Goal: Task Accomplishment & Management: Complete application form

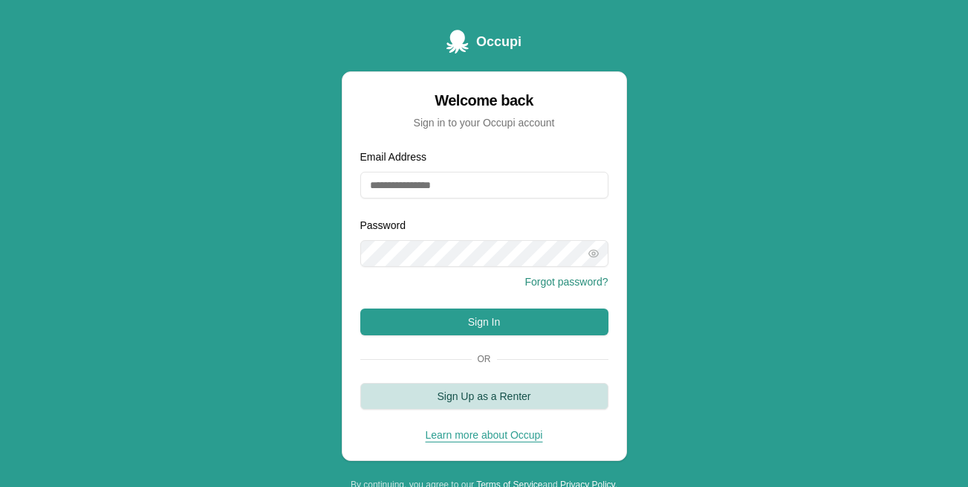
click at [526, 392] on button "Sign Up as a Renter" at bounding box center [484, 396] width 248 height 27
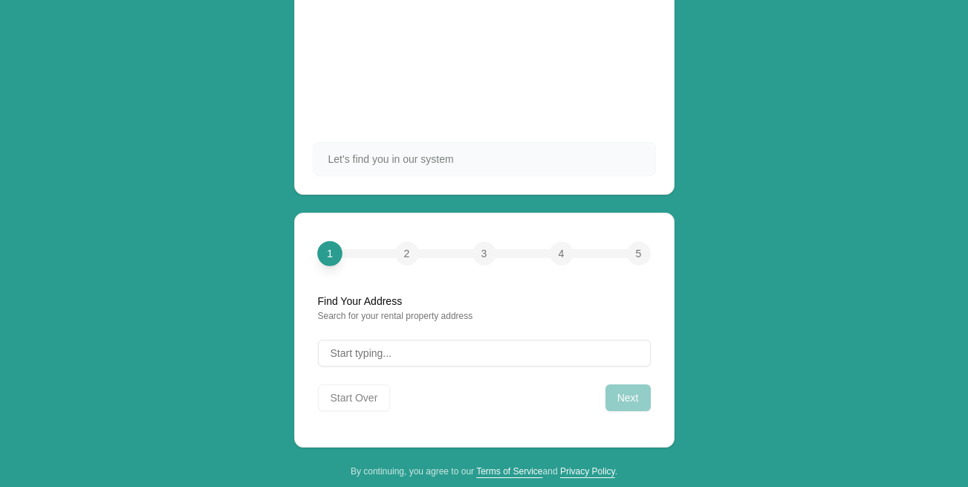
scroll to position [128, 0]
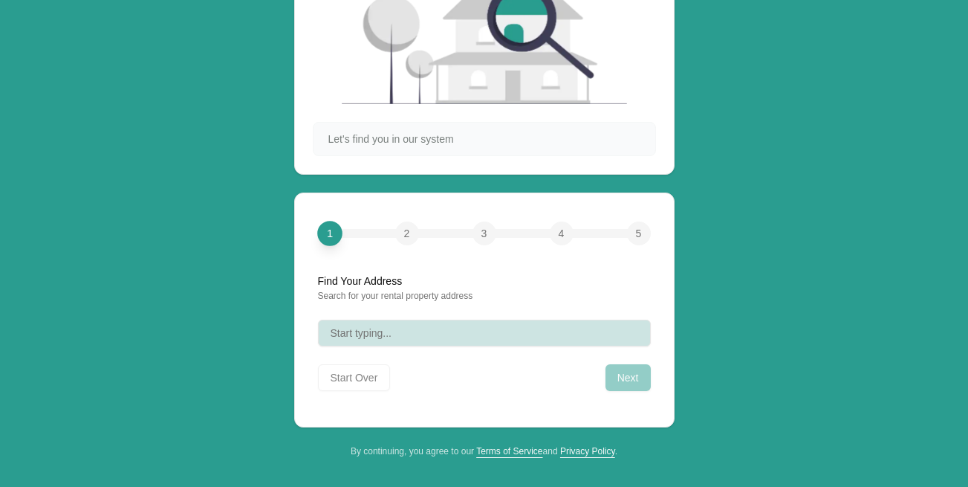
click at [398, 334] on button "Start typing..." at bounding box center [484, 332] width 333 height 27
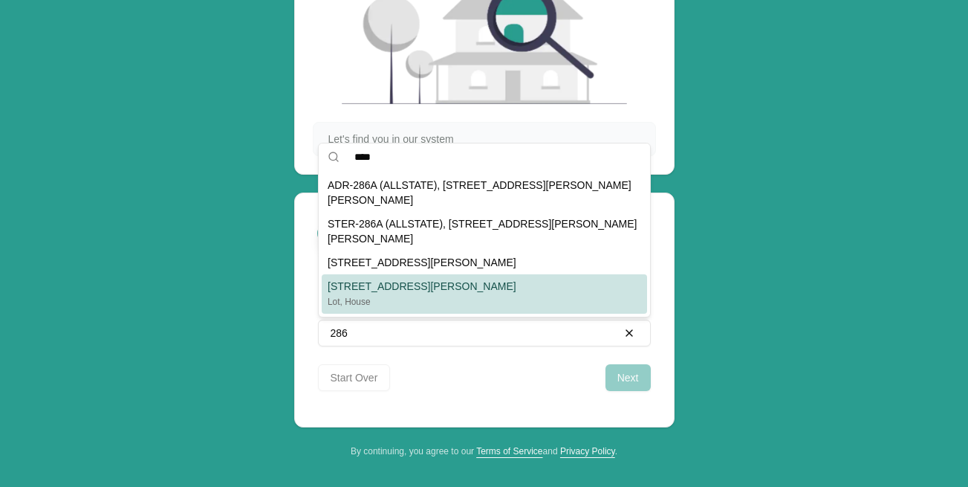
click at [427, 278] on div "286, 286 Stieff, Adrian, MI 49221 Lot, House" at bounding box center [484, 293] width 325 height 39
type input "**********"
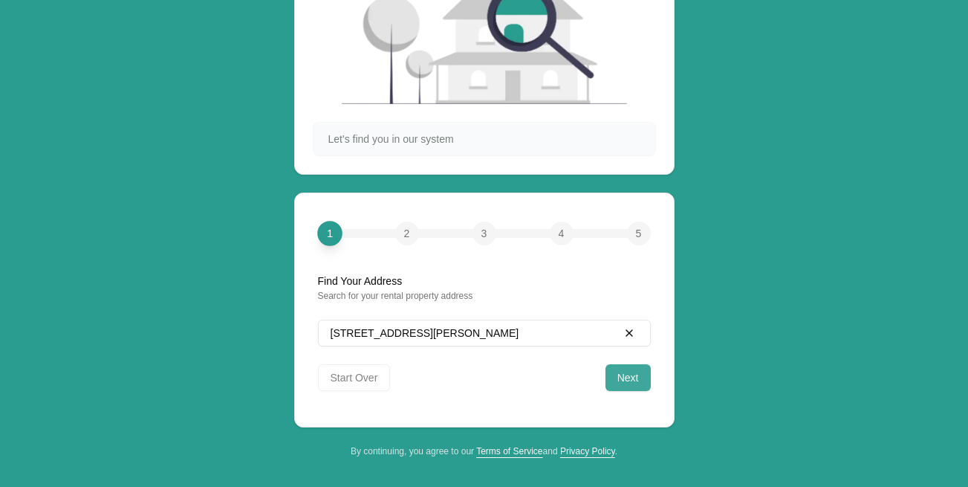
click at [622, 368] on button "Next" at bounding box center [627, 377] width 45 height 27
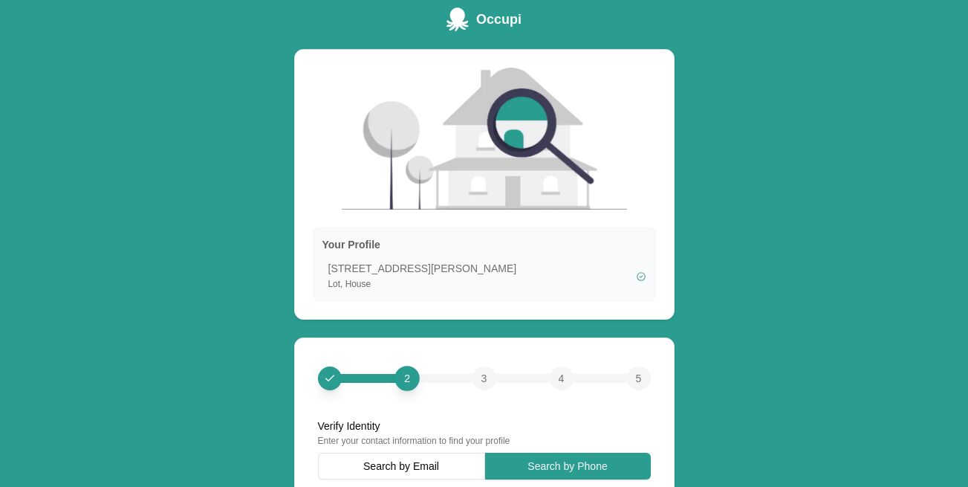
scroll to position [0, 0]
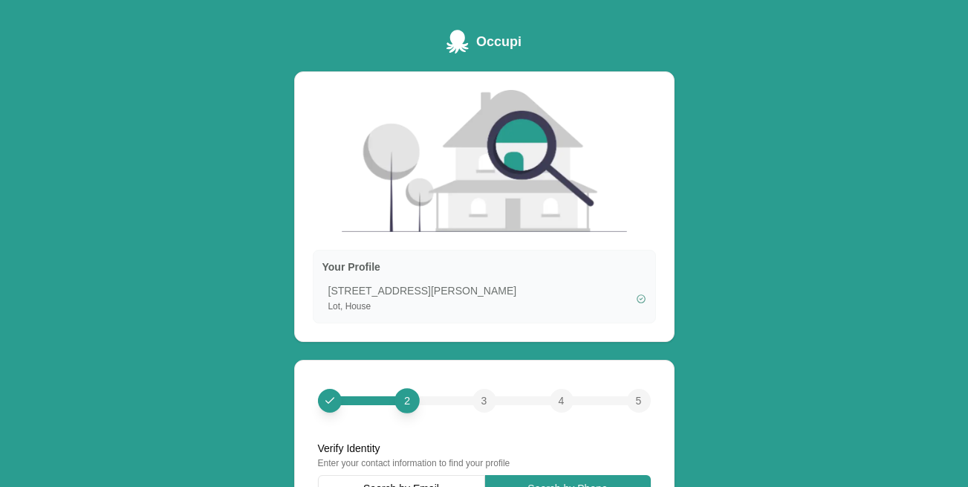
click at [492, 40] on span "Occupi" at bounding box center [498, 41] width 45 height 21
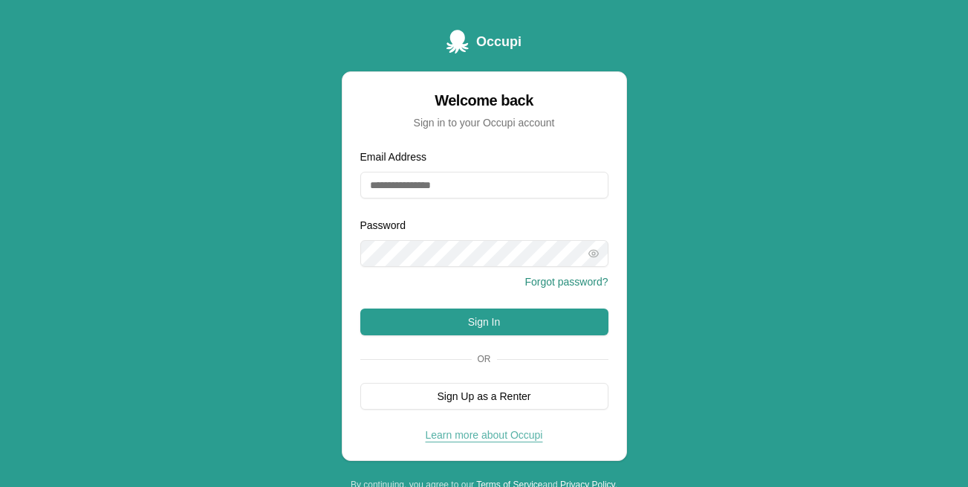
click at [494, 431] on link "Learn more about Occupi" at bounding box center [484, 435] width 117 height 12
click at [497, 40] on span "Occupi" at bounding box center [498, 41] width 45 height 21
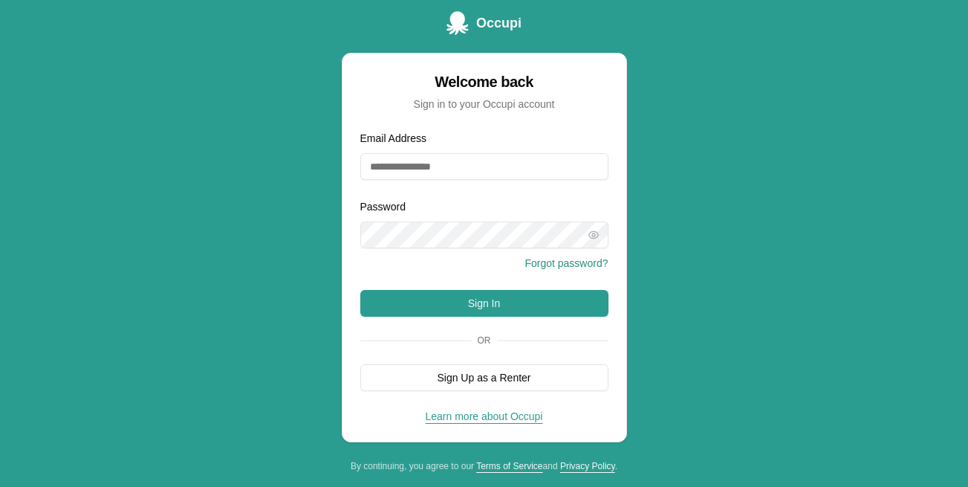
scroll to position [33, 0]
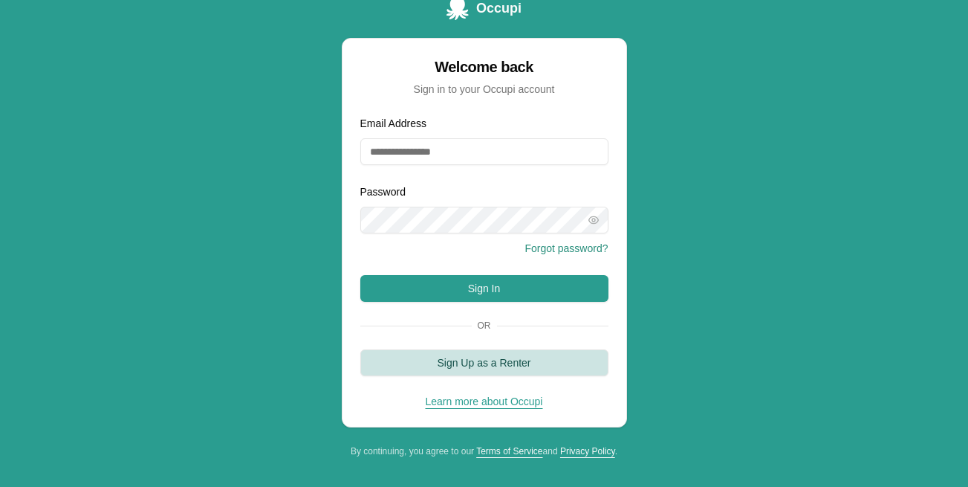
click at [481, 359] on button "Sign Up as a Renter" at bounding box center [484, 362] width 248 height 27
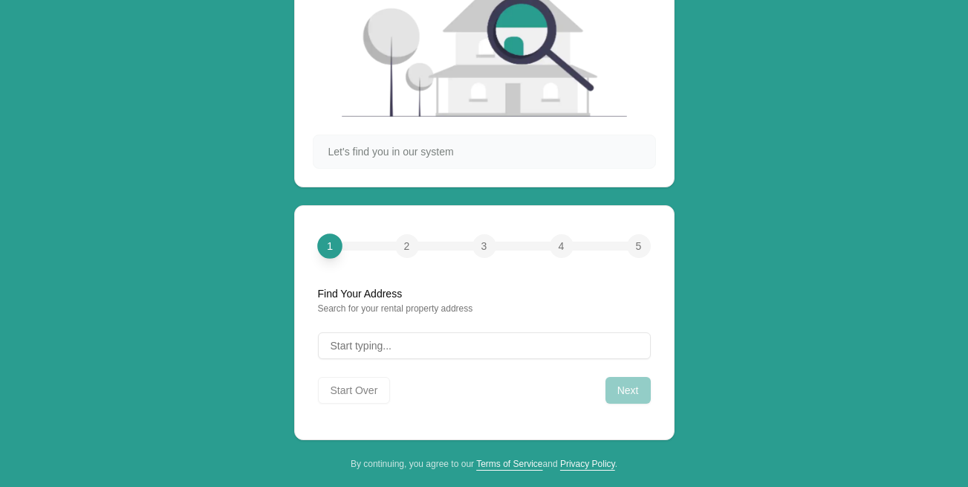
scroll to position [128, 0]
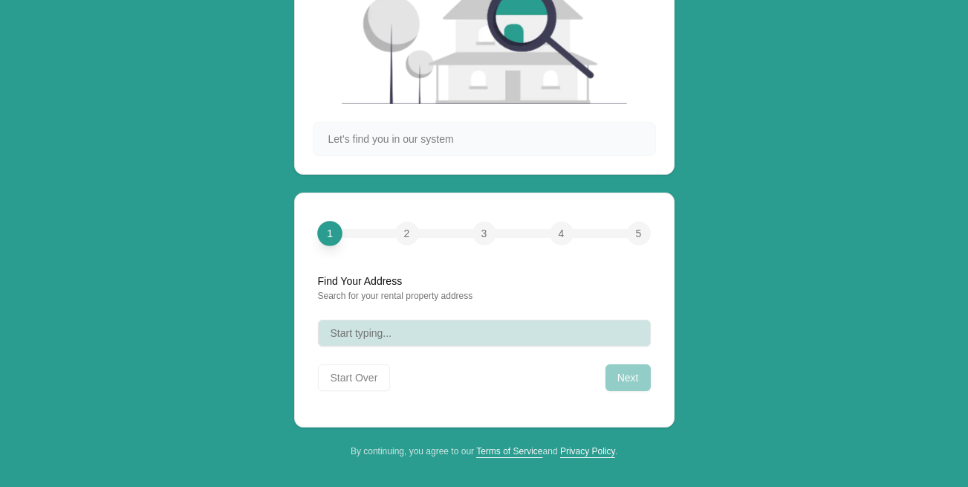
click at [464, 327] on button "Start typing..." at bounding box center [484, 332] width 333 height 27
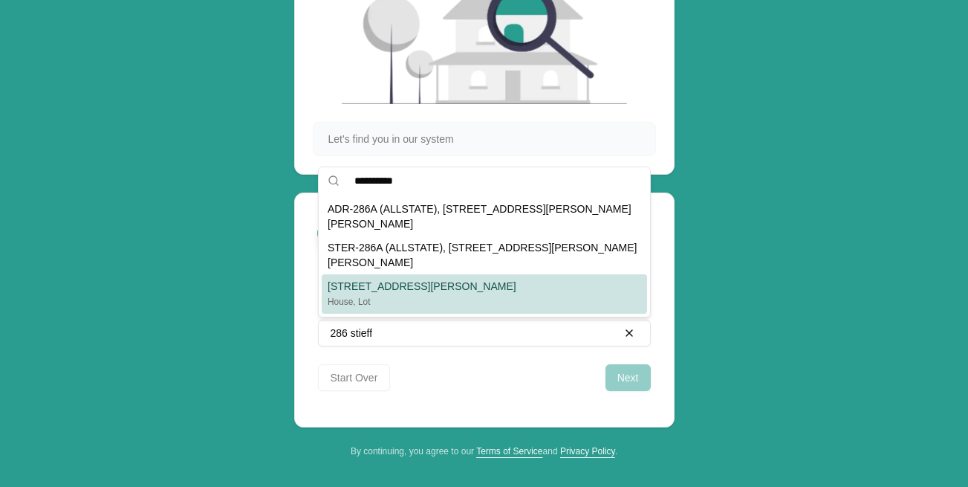
click at [410, 282] on div "286, 286 Stieff, Adrian, MI 49221" at bounding box center [422, 286] width 189 height 15
type input "**********"
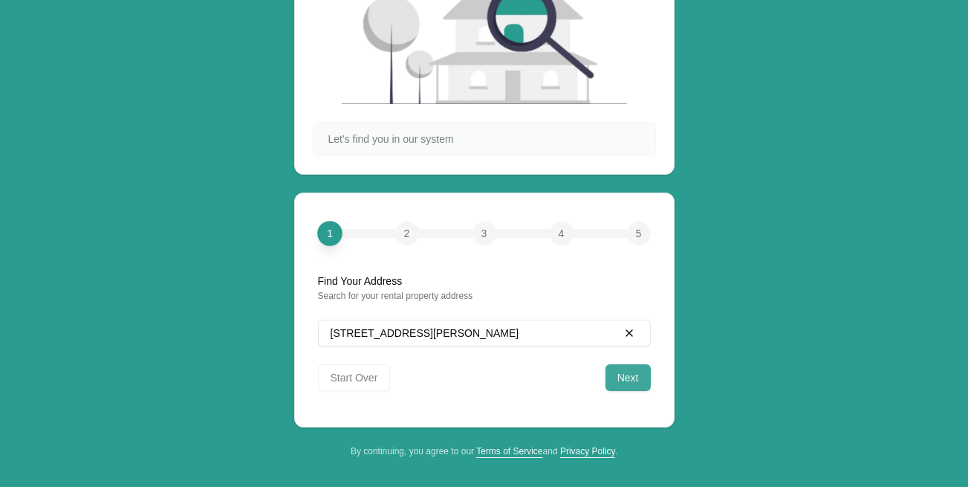
click at [630, 376] on button "Next" at bounding box center [627, 377] width 45 height 27
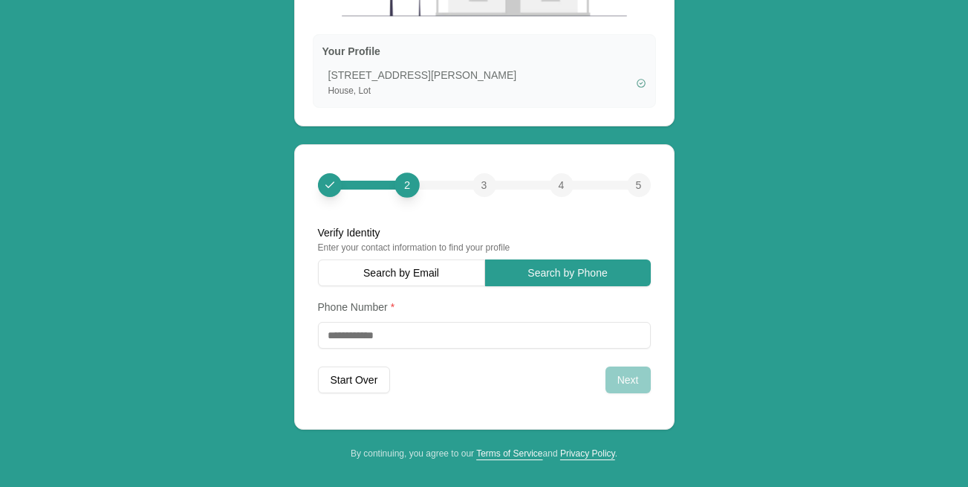
scroll to position [217, 0]
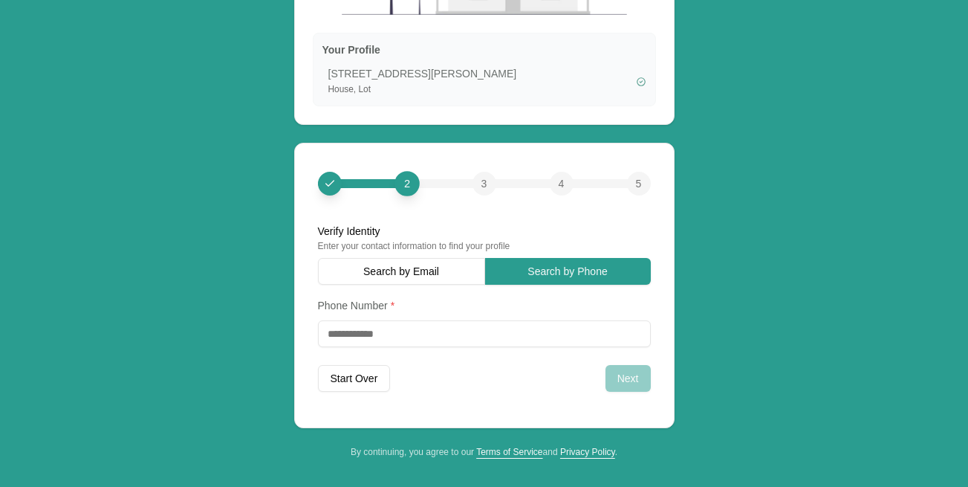
click at [328, 331] on input "tel" at bounding box center [484, 333] width 333 height 27
type input "**********"
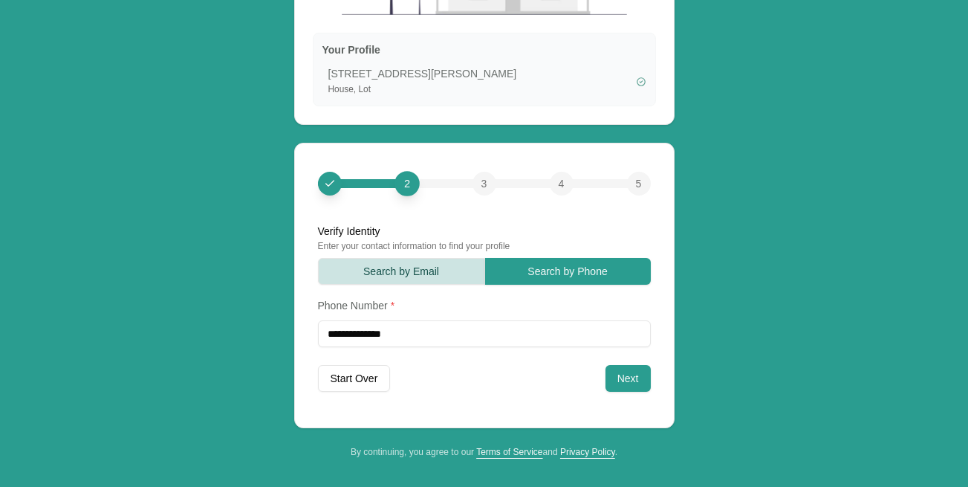
click at [342, 261] on button "Search by Email" at bounding box center [401, 271] width 167 height 27
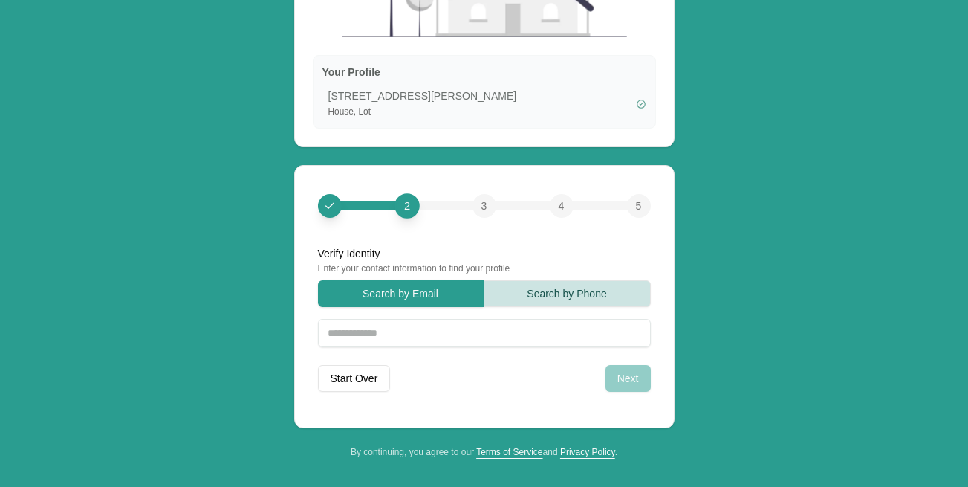
click at [555, 299] on button "Search by Phone" at bounding box center [567, 293] width 167 height 27
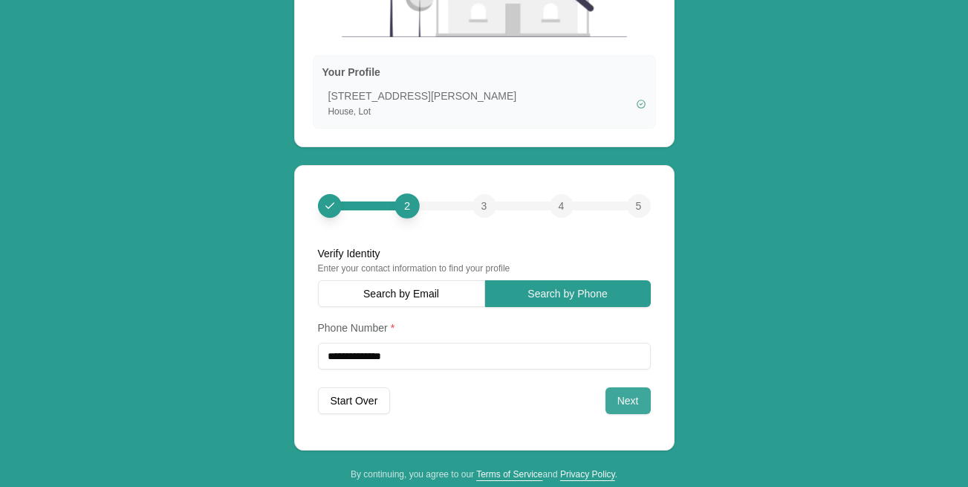
click at [628, 395] on button "Next" at bounding box center [627, 400] width 45 height 27
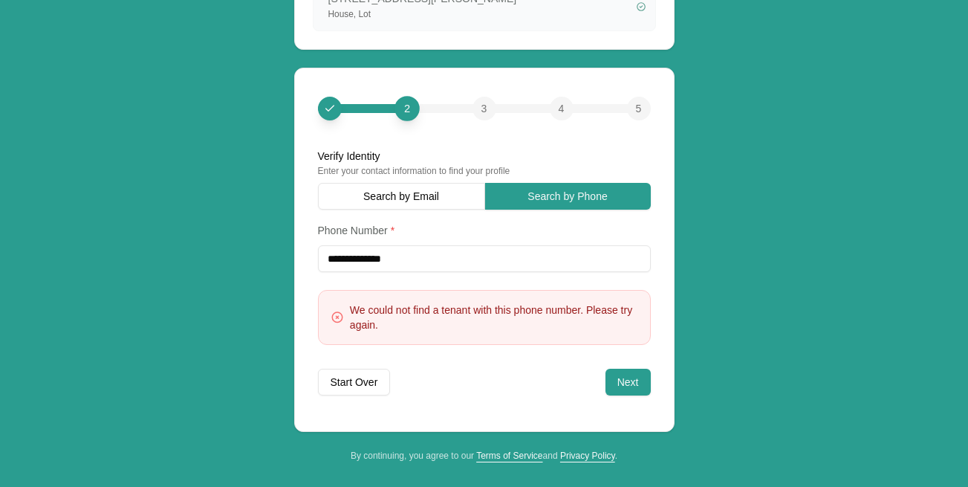
scroll to position [296, 0]
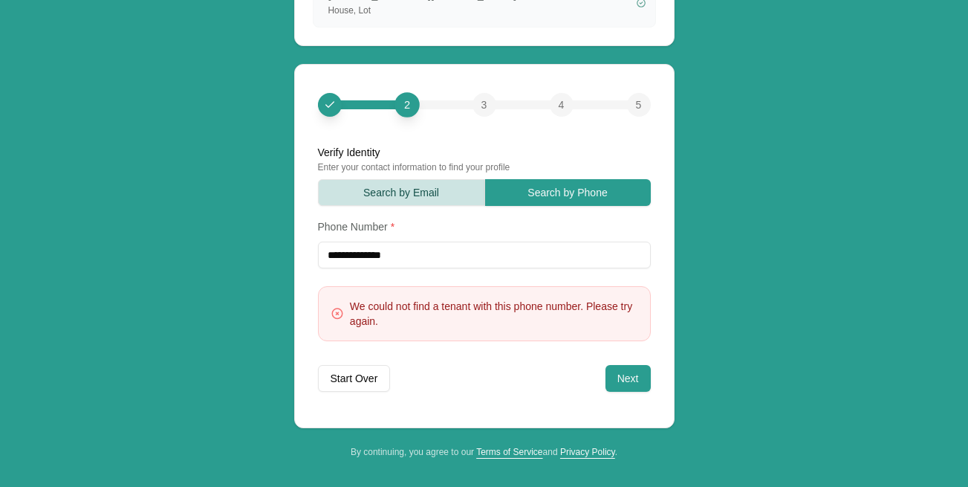
click at [387, 186] on button "Search by Email" at bounding box center [401, 192] width 167 height 27
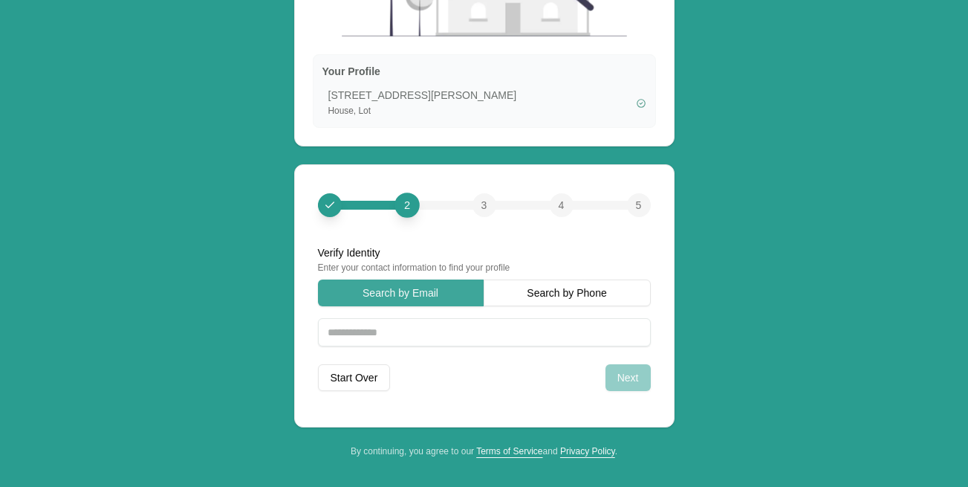
scroll to position [195, 0]
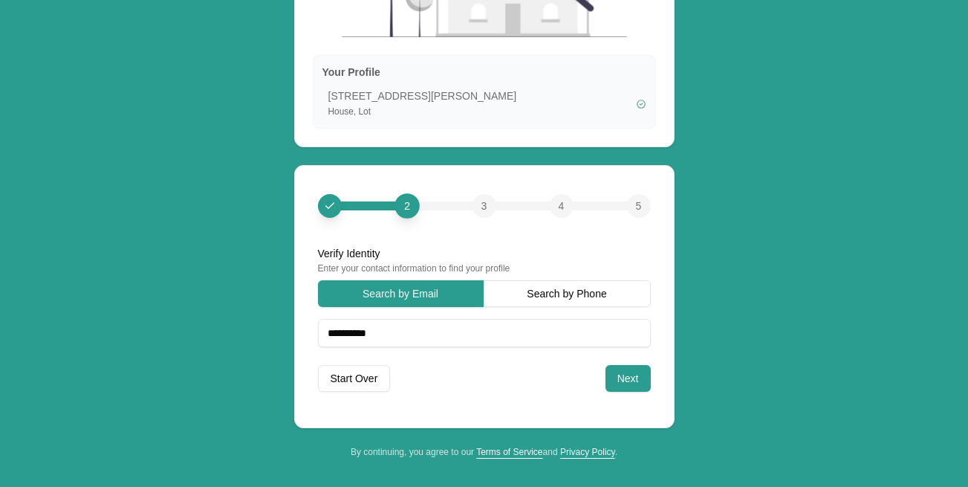
type input "**********"
click at [630, 368] on button "Next" at bounding box center [627, 378] width 45 height 27
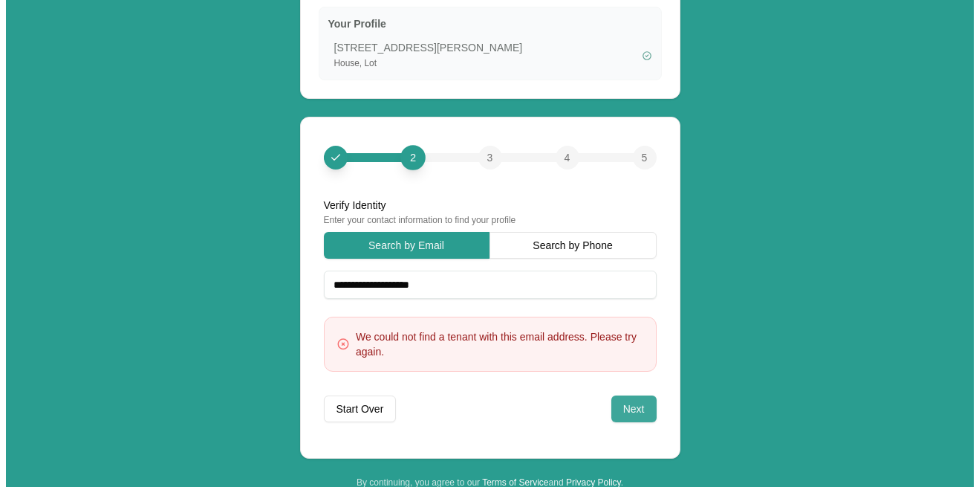
scroll to position [273, 0]
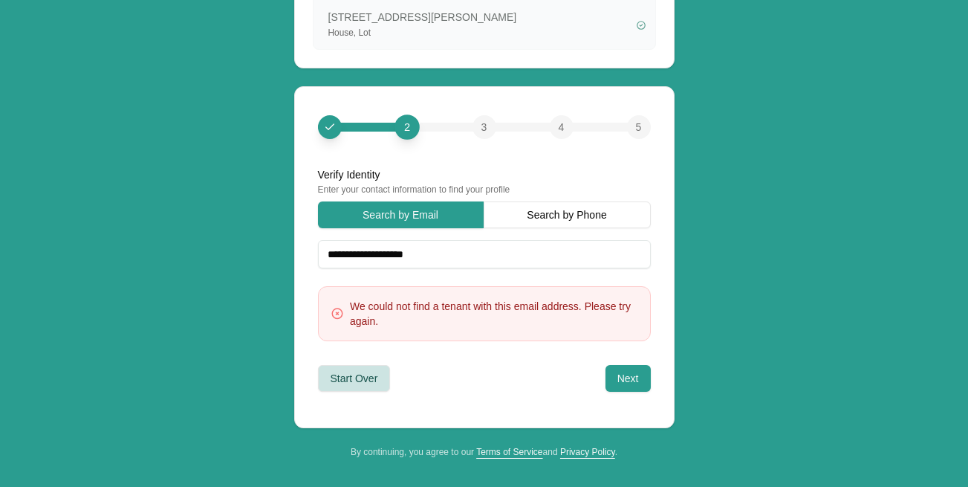
click at [348, 373] on button "Start Over" at bounding box center [354, 378] width 73 height 27
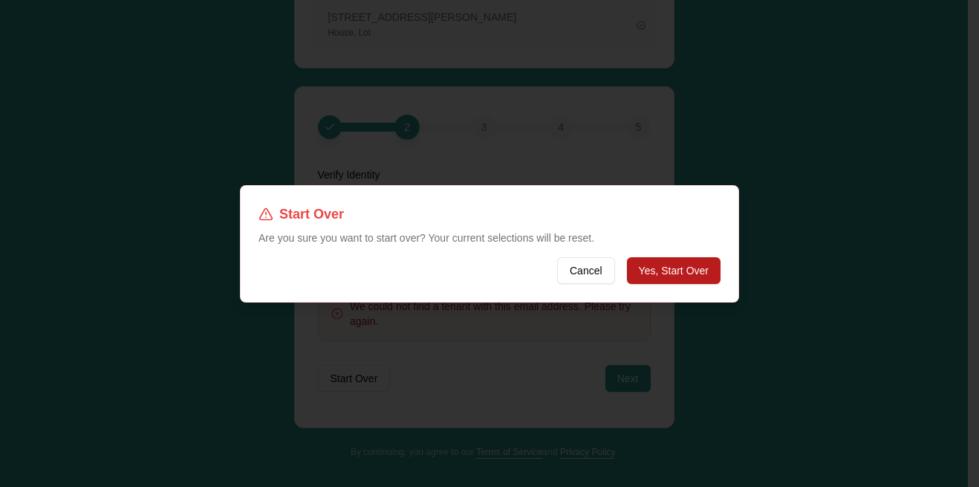
click at [663, 264] on button "Yes, Start Over" at bounding box center [674, 270] width 94 height 27
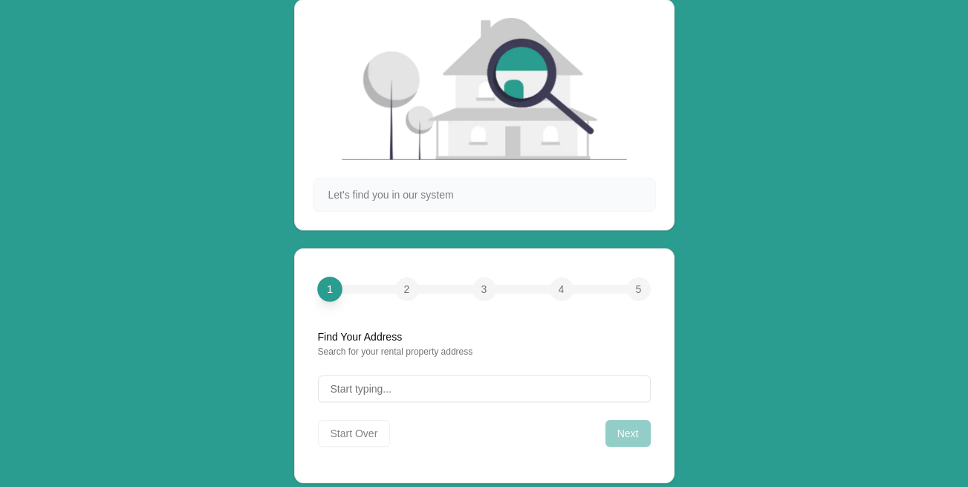
scroll to position [0, 0]
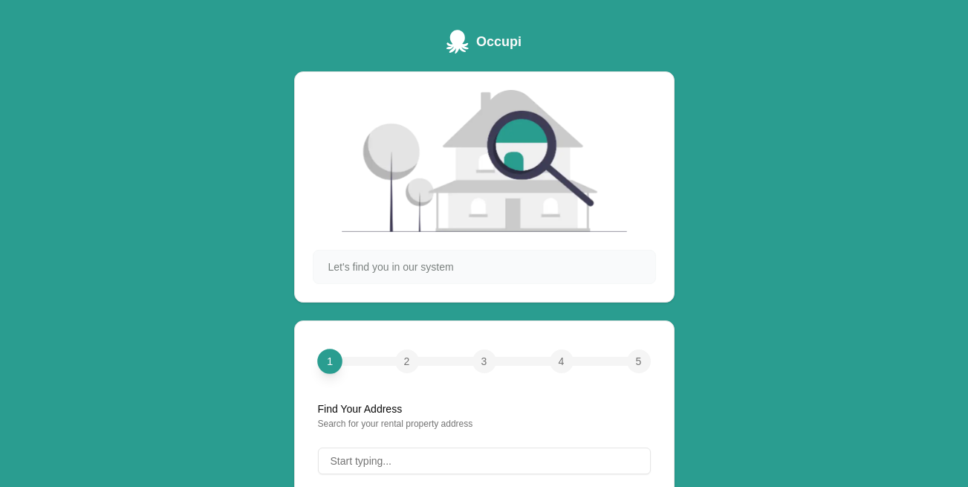
click at [331, 263] on span "Let's find you in our system" at bounding box center [391, 266] width 126 height 15
click at [475, 264] on div "Let's find you in our system" at bounding box center [484, 266] width 324 height 15
click at [461, 261] on div "Let's find you in our system" at bounding box center [484, 266] width 324 height 15
click at [458, 262] on div "Let's find you in our system" at bounding box center [484, 266] width 324 height 15
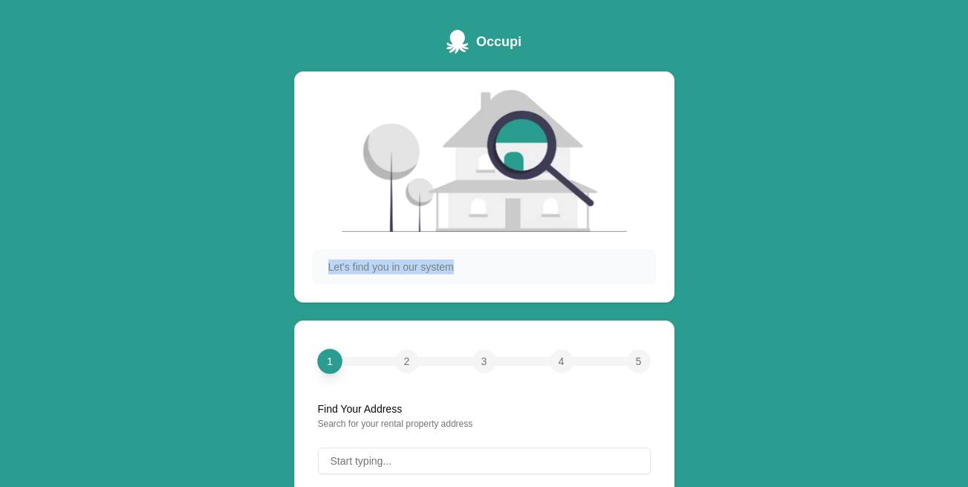
click at [458, 262] on div "Let's find you in our system" at bounding box center [484, 266] width 324 height 15
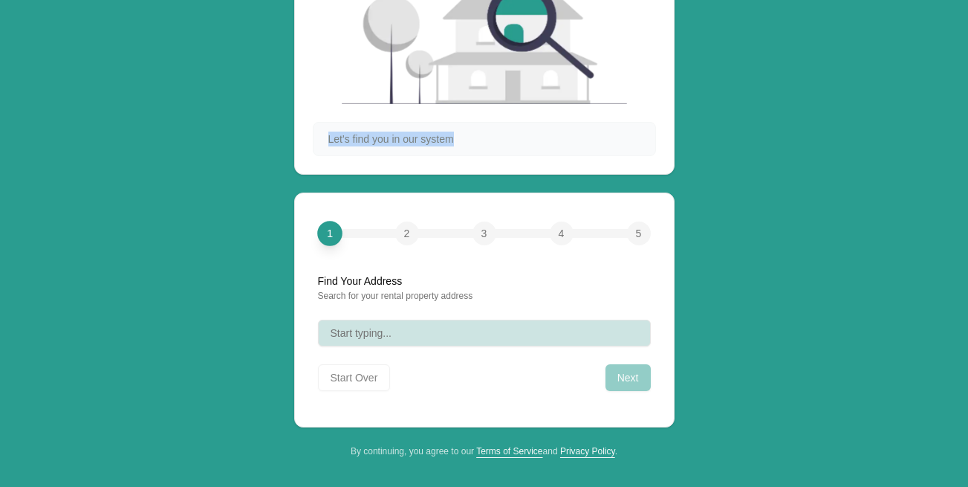
click at [329, 326] on button "Start typing..." at bounding box center [484, 332] width 333 height 27
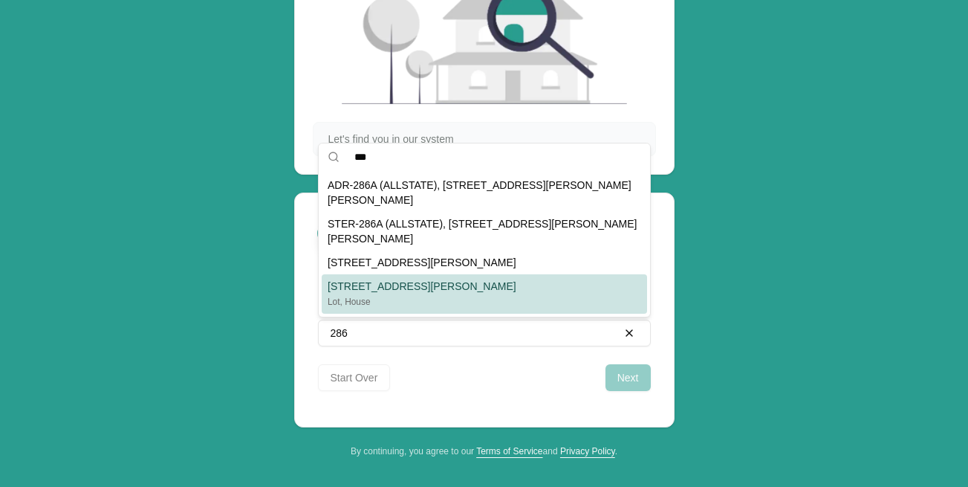
click at [401, 280] on div "286, 286 Stieff, Adrian, MI 49221" at bounding box center [422, 286] width 189 height 15
type input "**********"
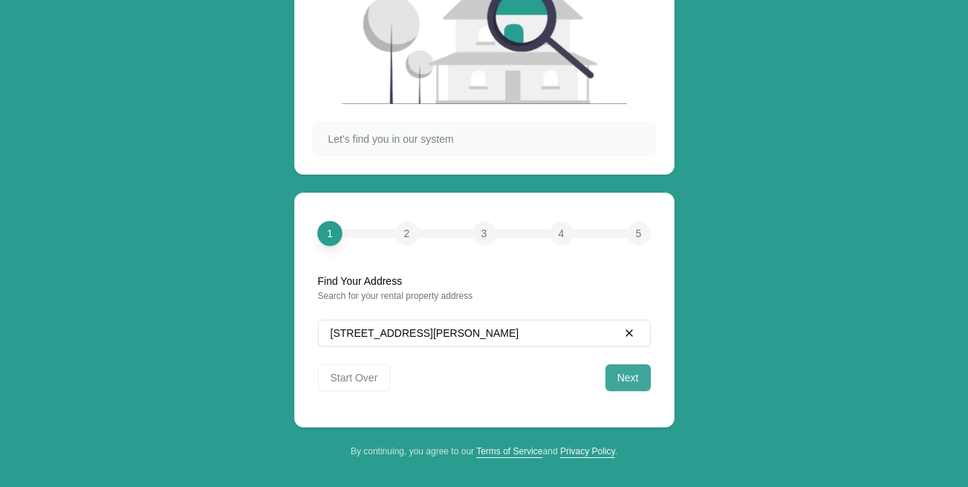
click at [632, 375] on button "Next" at bounding box center [627, 377] width 45 height 27
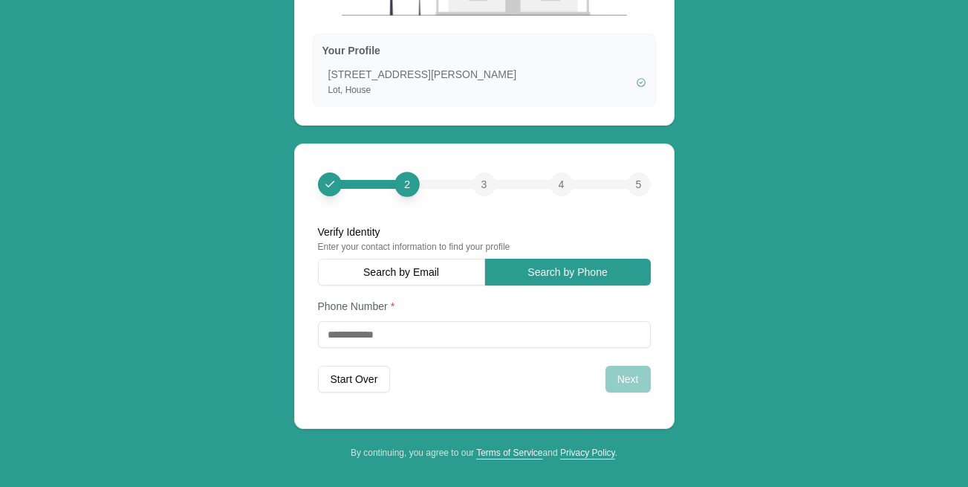
scroll to position [217, 0]
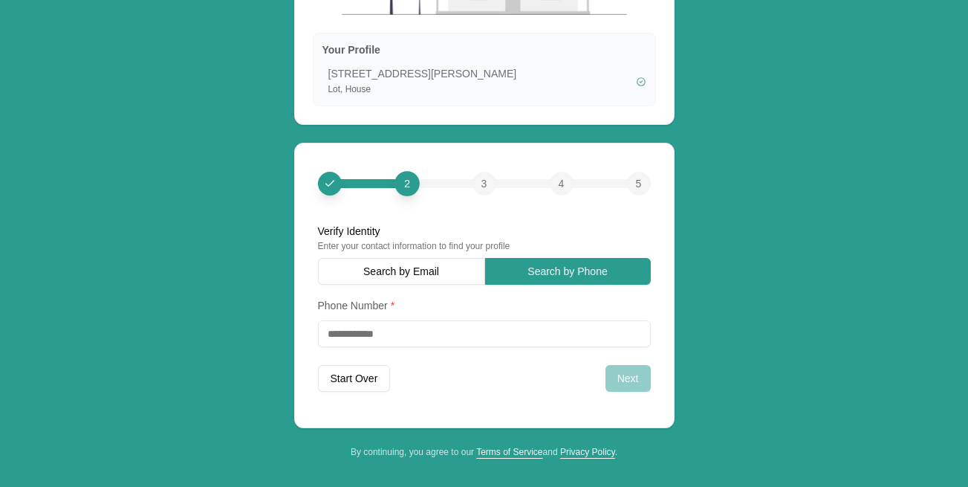
click at [328, 329] on input "tel" at bounding box center [484, 333] width 333 height 27
type input "**********"
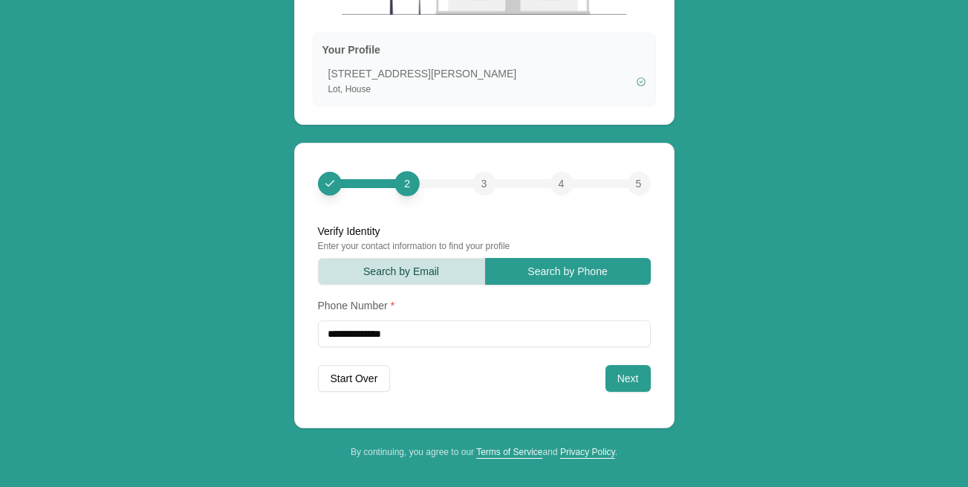
click at [334, 259] on button "Search by Email" at bounding box center [401, 271] width 167 height 27
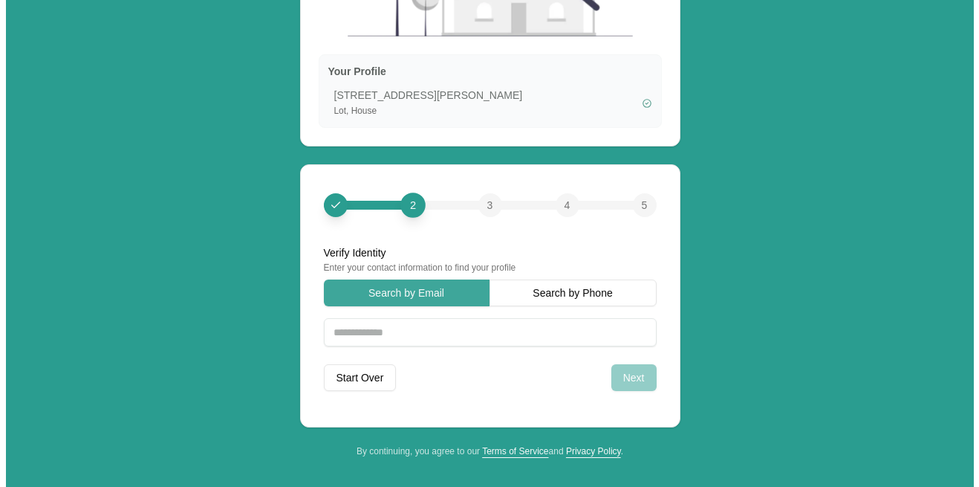
scroll to position [195, 0]
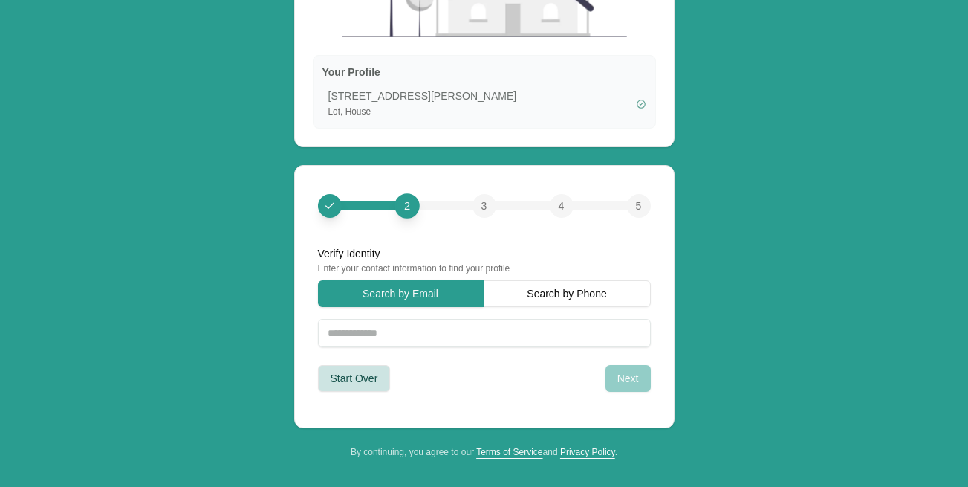
click at [345, 378] on button "Start Over" at bounding box center [354, 378] width 73 height 27
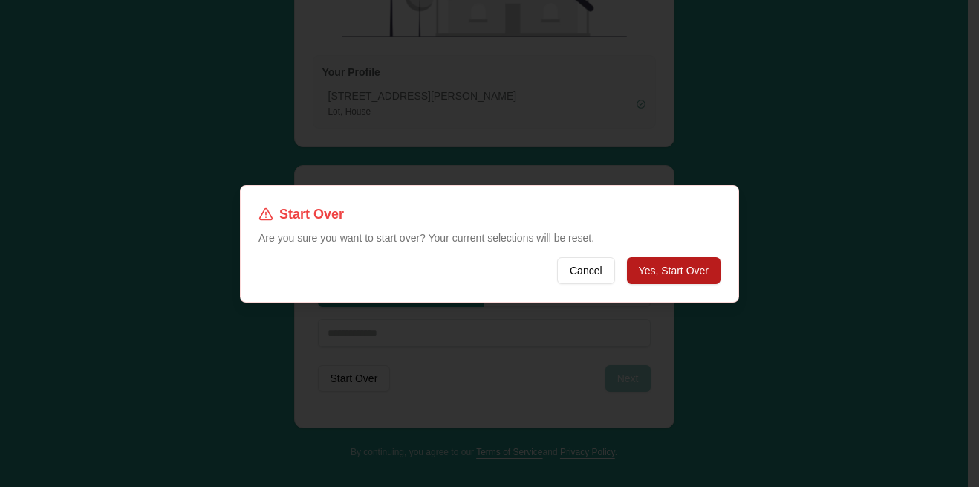
click at [667, 267] on button "Yes, Start Over" at bounding box center [674, 270] width 94 height 27
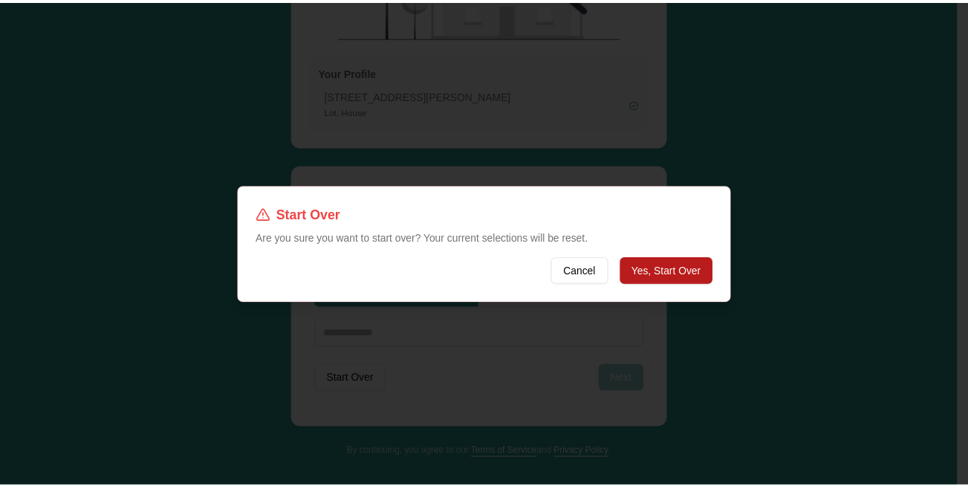
scroll to position [128, 0]
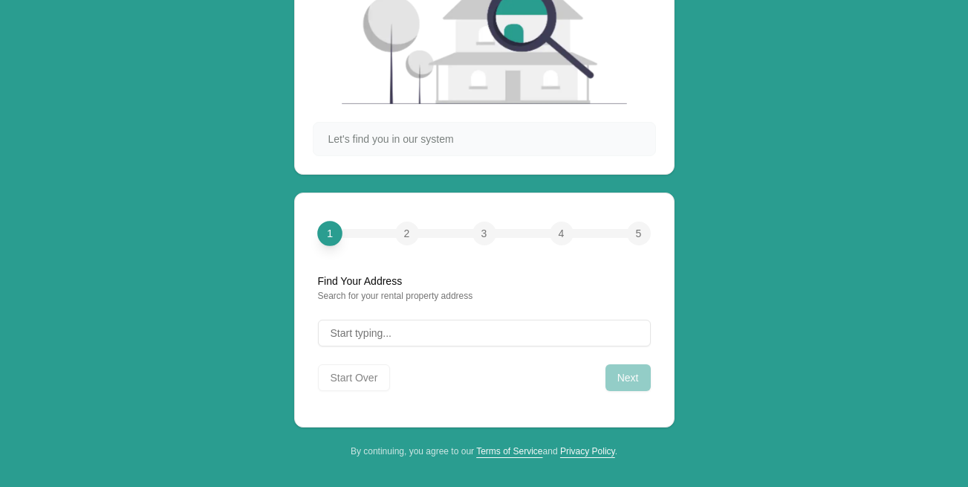
click at [721, 261] on div "Occupi Let's find you in our system 1 2 3 4 5 Find Your Address Search for your…" at bounding box center [484, 179] width 968 height 614
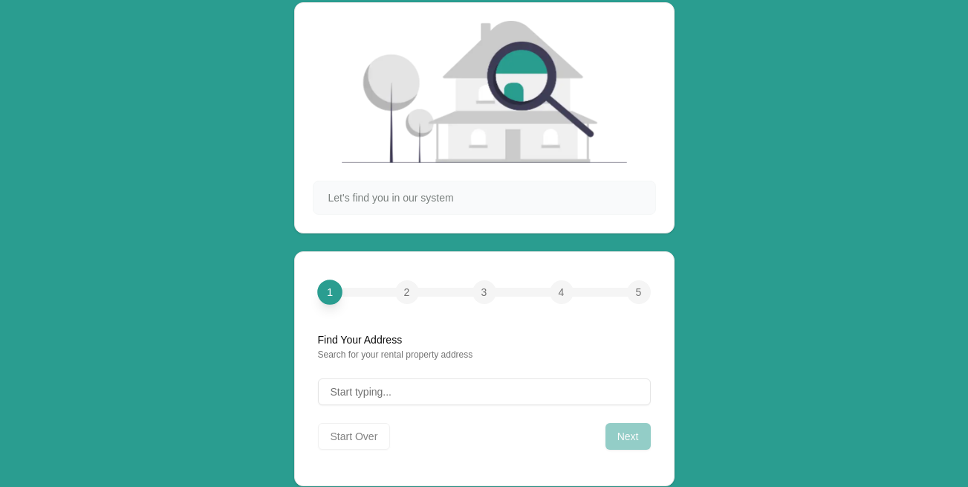
scroll to position [0, 0]
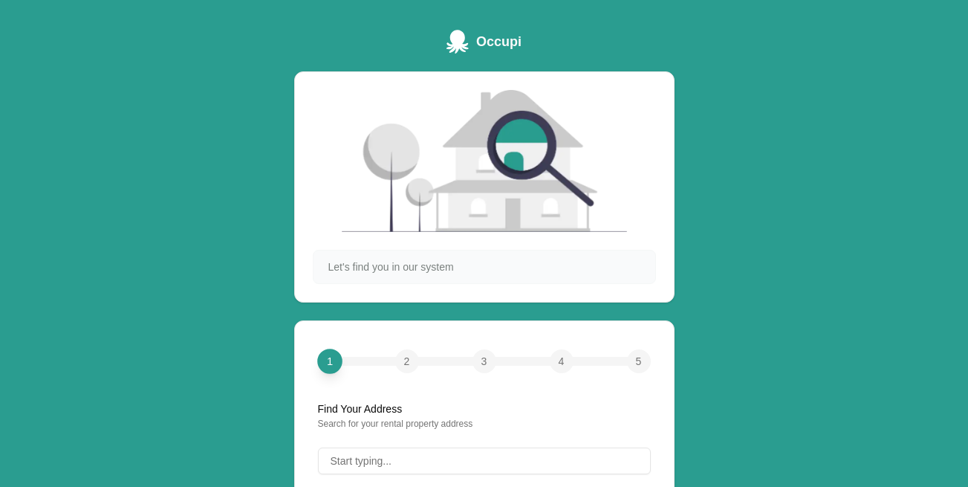
scroll to position [33, 0]
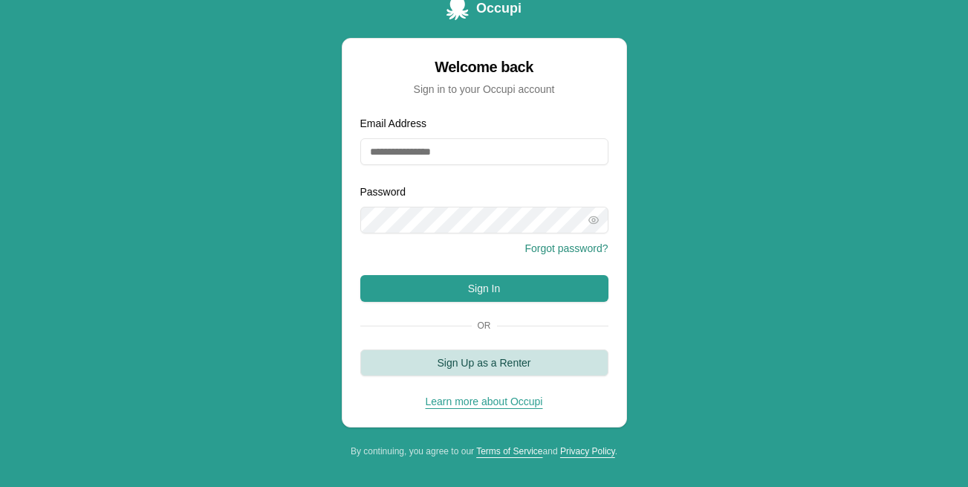
click at [411, 359] on button "Sign Up as a Renter" at bounding box center [484, 362] width 248 height 27
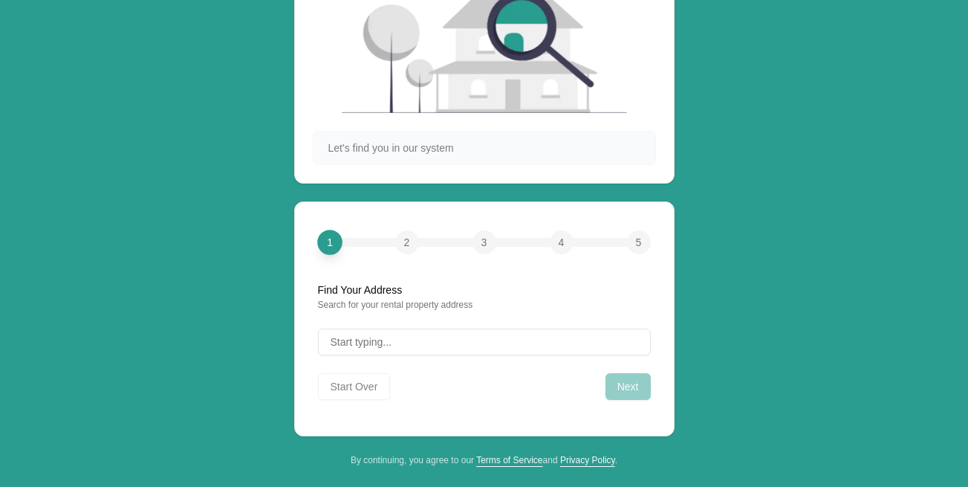
scroll to position [128, 0]
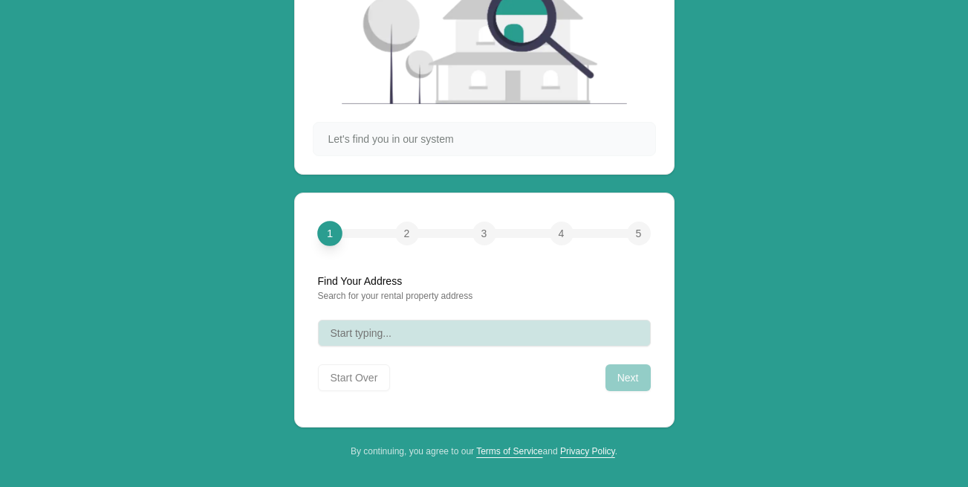
click at [436, 331] on button "Start typing..." at bounding box center [484, 332] width 333 height 27
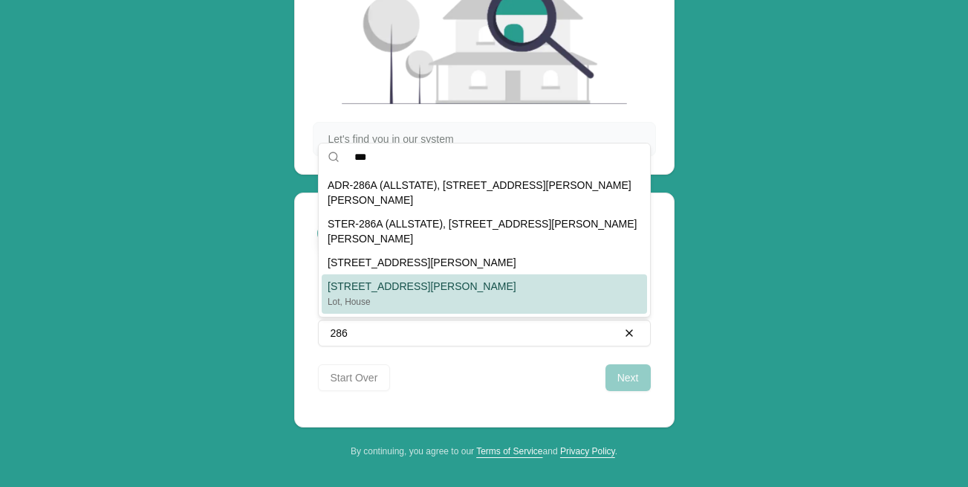
click at [420, 283] on div "286, 286 Stieff, Adrian, MI 49221" at bounding box center [422, 286] width 189 height 15
type input "**********"
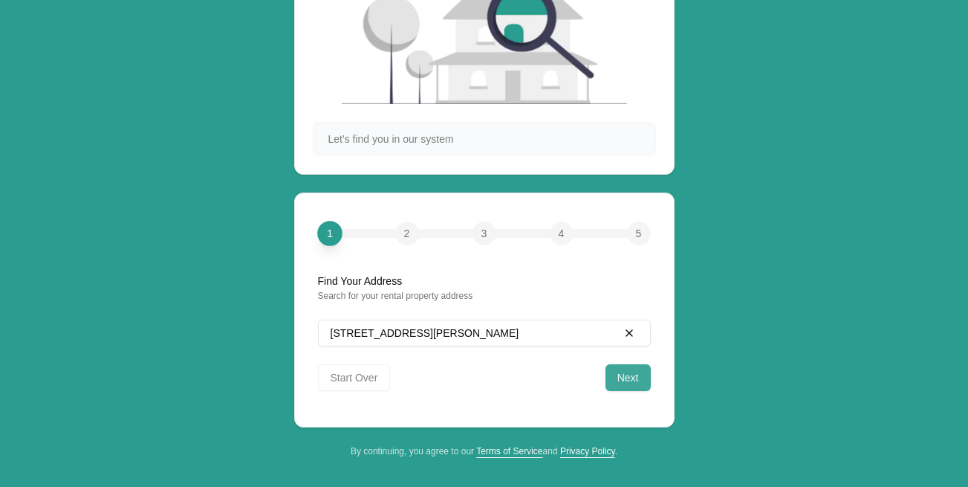
click at [622, 374] on button "Next" at bounding box center [627, 377] width 45 height 27
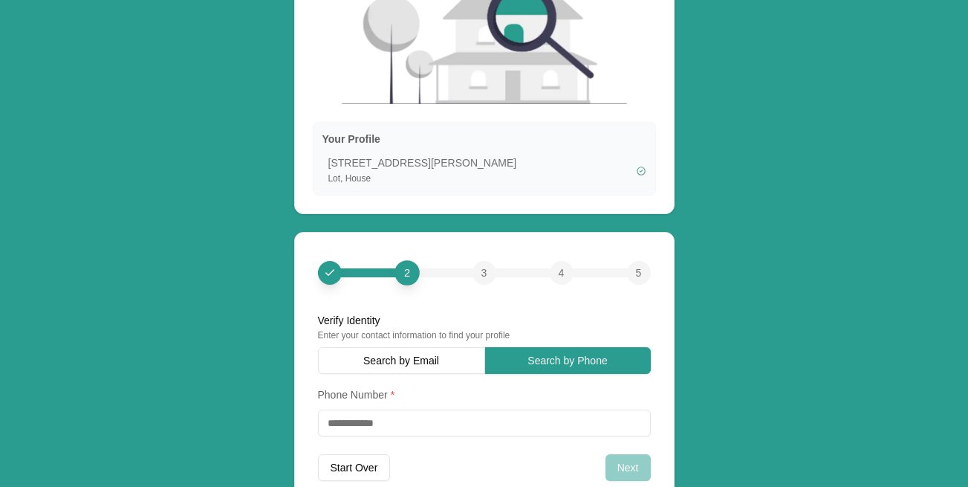
click at [325, 423] on input "tel" at bounding box center [484, 422] width 333 height 27
click at [568, 423] on input "**********" at bounding box center [484, 422] width 333 height 27
type input "**********"
click at [553, 475] on div "Start Over Next" at bounding box center [484, 464] width 333 height 33
click at [624, 461] on button "Next" at bounding box center [627, 467] width 45 height 27
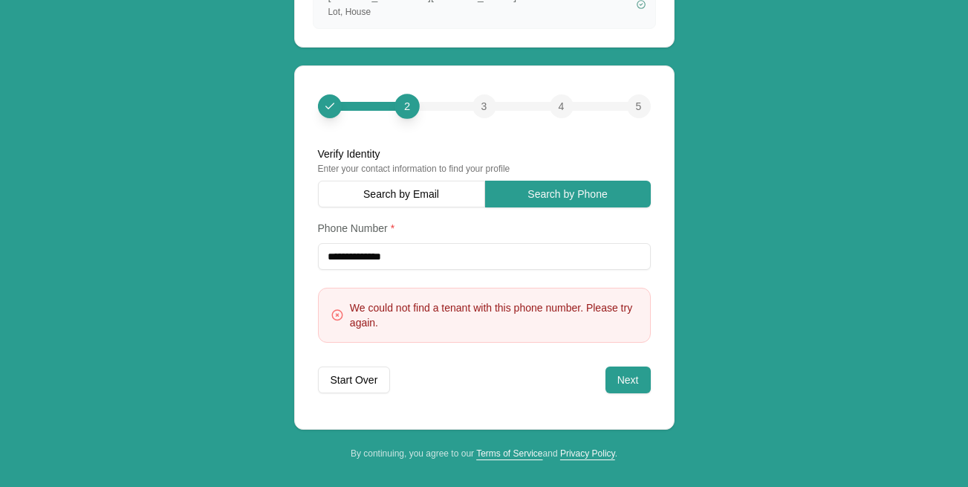
scroll to position [296, 0]
